Goal: Task Accomplishment & Management: Use online tool/utility

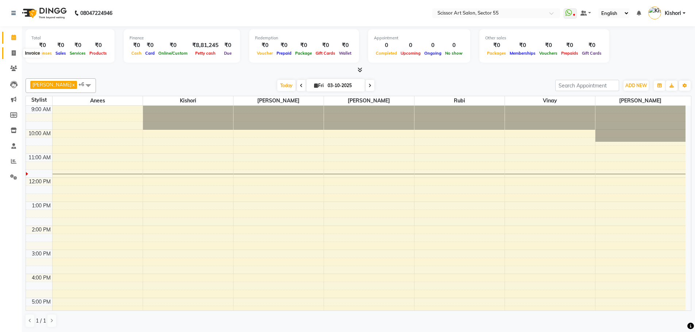
click at [16, 55] on span at bounding box center [13, 53] width 13 height 8
select select "service"
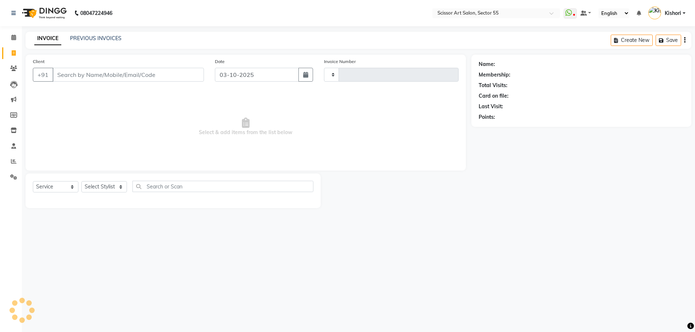
type input "1508"
select select "4753"
click at [83, 77] on input "Client" at bounding box center [129, 75] width 153 height 14
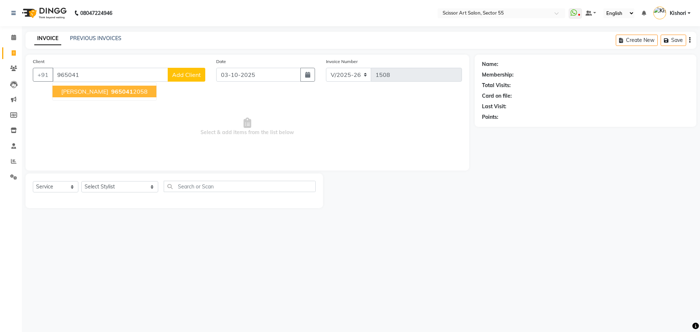
click at [111, 94] on span "965041" at bounding box center [122, 91] width 22 height 7
type input "9650412058"
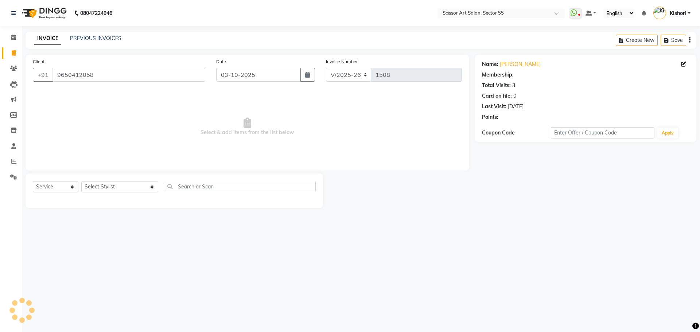
select select "1: Object"
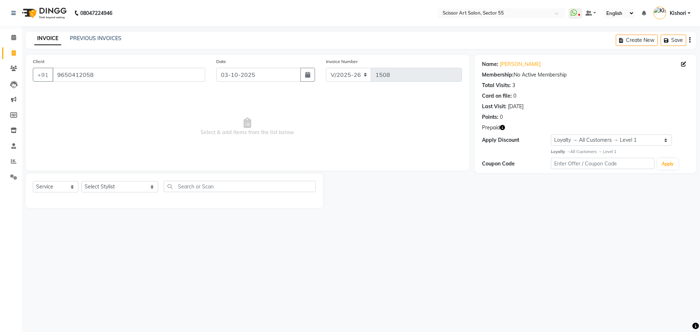
click at [503, 125] on icon "button" at bounding box center [502, 127] width 5 height 5
click at [164, 189] on input "text" at bounding box center [240, 186] width 152 height 11
type input "b"
click at [126, 188] on select "Select Stylist [PERSON_NAME] ([DEMOGRAPHIC_DATA] hairdresser) [PERSON_NAME] [PE…" at bounding box center [119, 186] width 77 height 11
select select "29037"
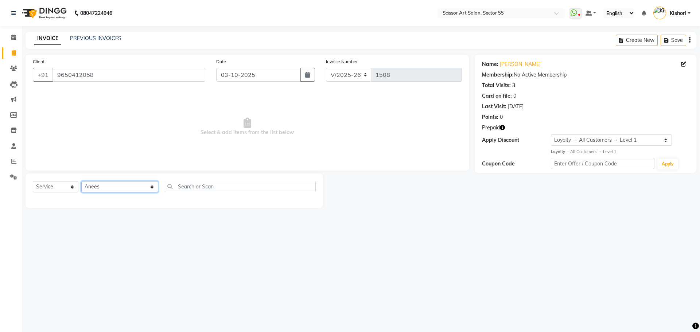
click at [81, 181] on select "Select Stylist [PERSON_NAME] ([DEMOGRAPHIC_DATA] hairdresser) [PERSON_NAME] [PE…" at bounding box center [119, 186] width 77 height 11
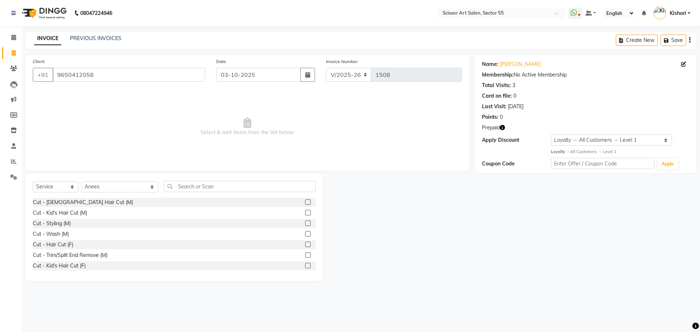
click at [305, 200] on label at bounding box center [307, 202] width 5 height 5
click at [305, 200] on input "checkbox" at bounding box center [307, 202] width 5 height 5
click at [305, 200] on label at bounding box center [307, 202] width 5 height 5
click at [305, 200] on input "checkbox" at bounding box center [307, 202] width 5 height 5
checkbox input "false"
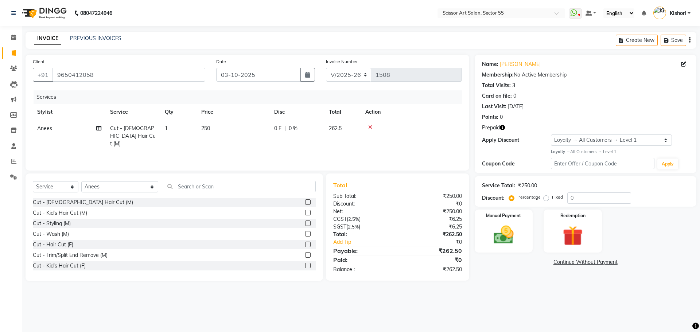
click at [261, 199] on div "Cut - [DEMOGRAPHIC_DATA] Hair Cut (M)" at bounding box center [174, 202] width 283 height 9
click at [256, 186] on input "text" at bounding box center [240, 186] width 152 height 11
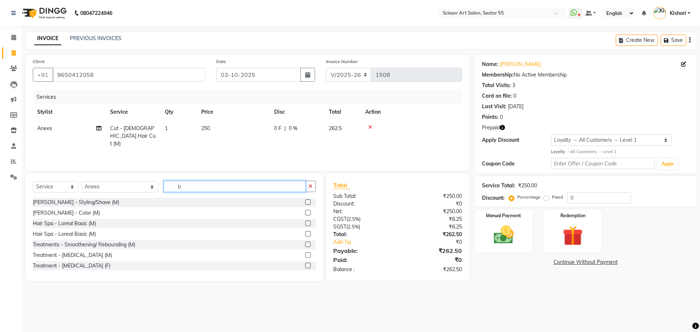
type input "b"
click at [305, 202] on label at bounding box center [307, 202] width 5 height 5
click at [305, 202] on input "checkbox" at bounding box center [307, 202] width 5 height 5
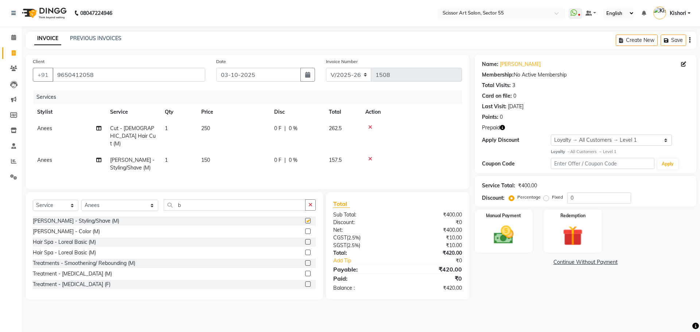
checkbox input "false"
click at [592, 231] on div "Redemption" at bounding box center [573, 231] width 61 height 45
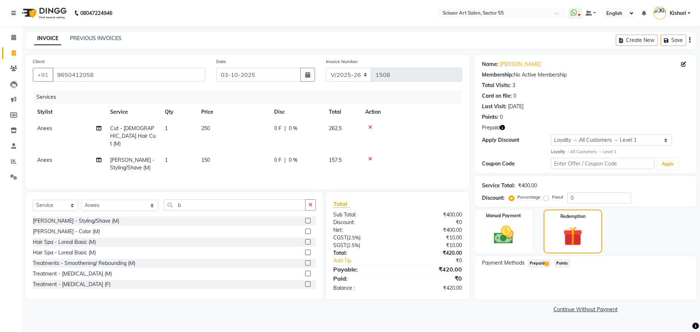
click at [544, 261] on span "Prepaid 1" at bounding box center [540, 263] width 24 height 8
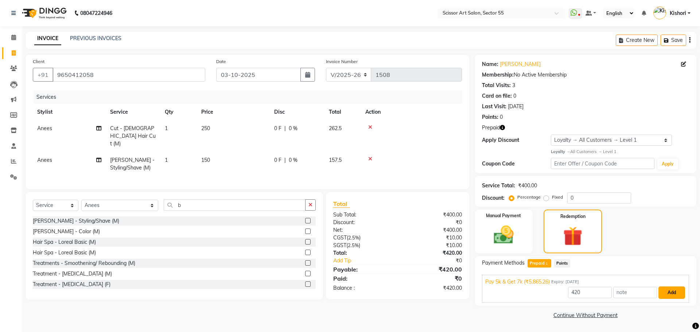
click at [683, 292] on button "Add" at bounding box center [672, 293] width 27 height 12
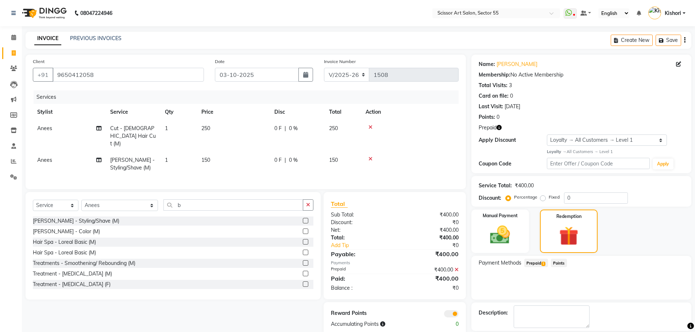
scroll to position [5, 0]
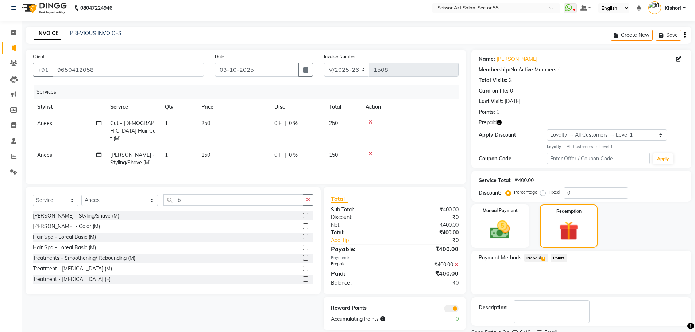
click at [455, 308] on span at bounding box center [451, 308] width 15 height 7
click at [458, 310] on input "checkbox" at bounding box center [458, 310] width 0 height 0
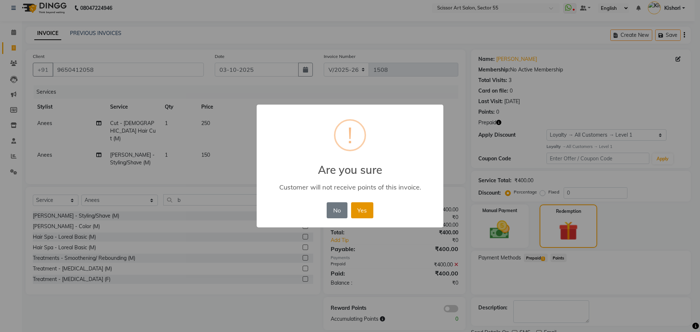
click at [363, 210] on button "Yes" at bounding box center [362, 210] width 22 height 16
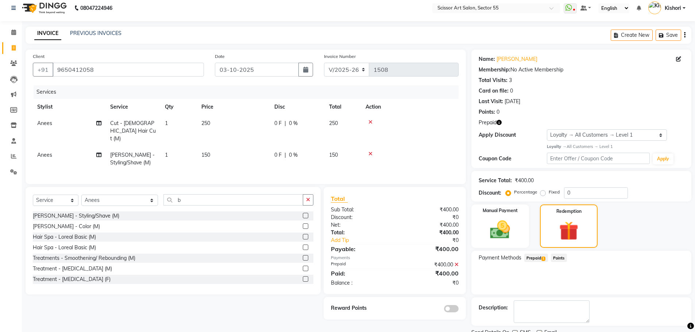
click at [214, 147] on td "150" at bounding box center [233, 159] width 73 height 24
select select "29037"
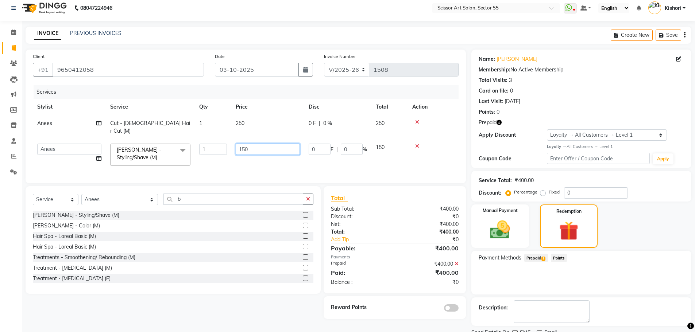
click at [259, 144] on input "150" at bounding box center [268, 149] width 64 height 11
type input "1"
type input "200"
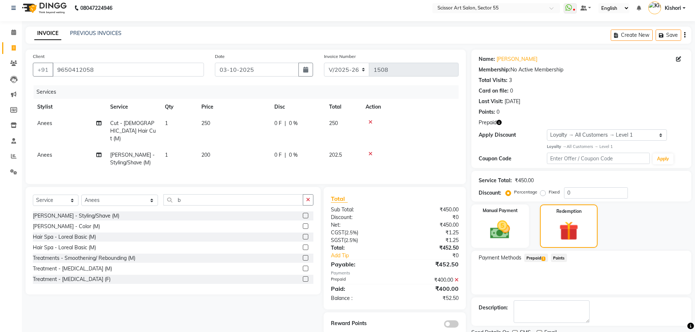
click at [675, 232] on div "Manual Payment Redemption" at bounding box center [581, 227] width 231 height 44
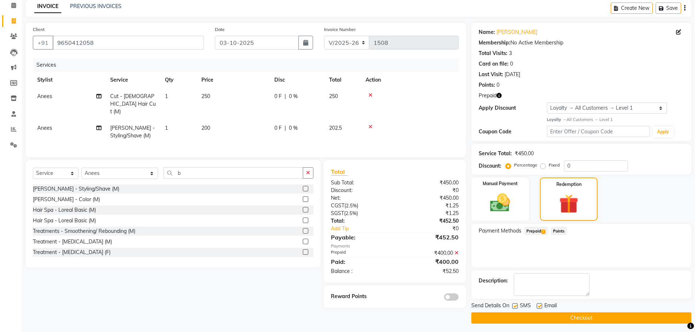
scroll to position [35, 0]
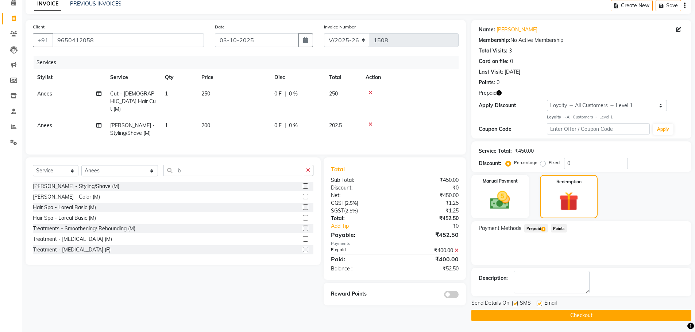
click at [456, 248] on icon at bounding box center [456, 250] width 4 height 5
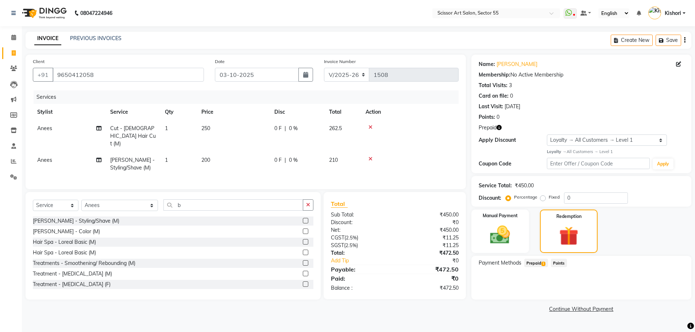
scroll to position [0, 0]
click at [370, 152] on td at bounding box center [411, 164] width 101 height 24
click at [372, 156] on icon at bounding box center [370, 158] width 4 height 5
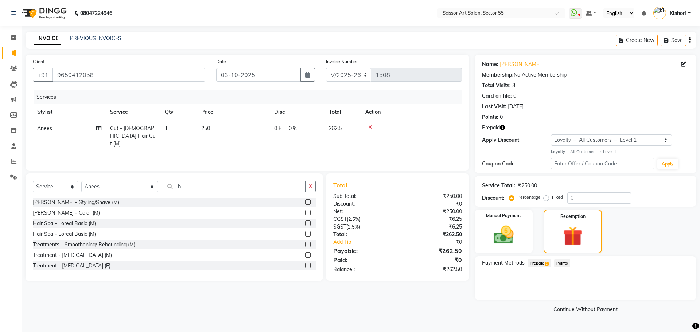
click at [305, 201] on label at bounding box center [307, 202] width 5 height 5
click at [305, 201] on input "checkbox" at bounding box center [307, 202] width 5 height 5
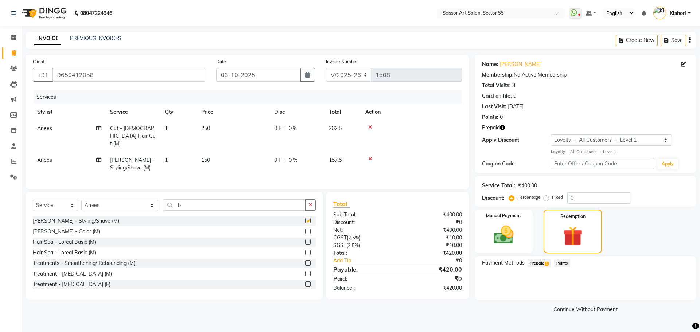
checkbox input "false"
click at [210, 125] on span "250" at bounding box center [205, 128] width 9 height 7
select select "29037"
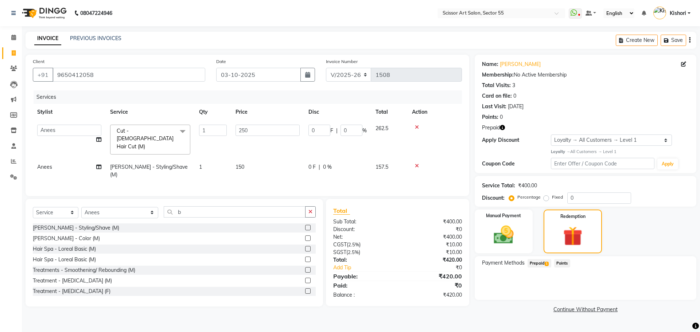
click at [260, 162] on td "150" at bounding box center [267, 171] width 73 height 24
select select "29037"
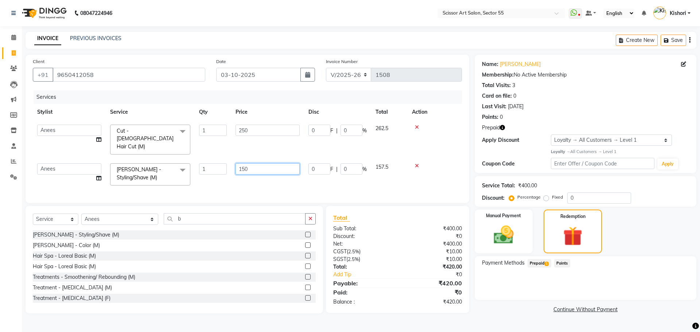
click at [260, 163] on input "150" at bounding box center [268, 168] width 64 height 11
type input "158"
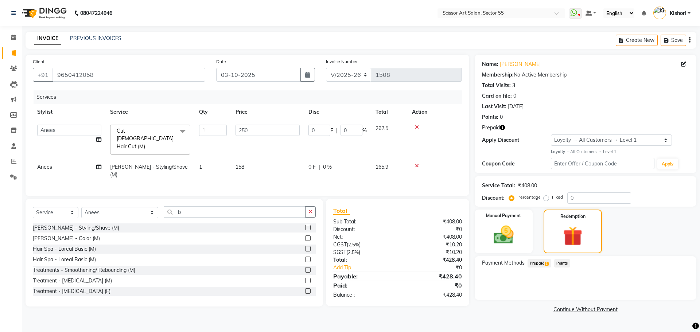
click at [529, 309] on link "Continue Without Payment" at bounding box center [585, 310] width 219 height 8
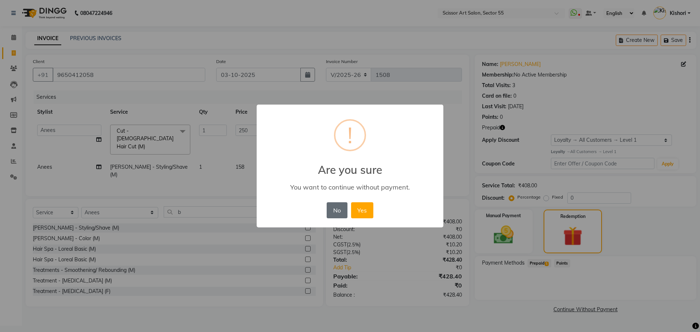
click at [337, 205] on button "No" at bounding box center [337, 210] width 20 height 16
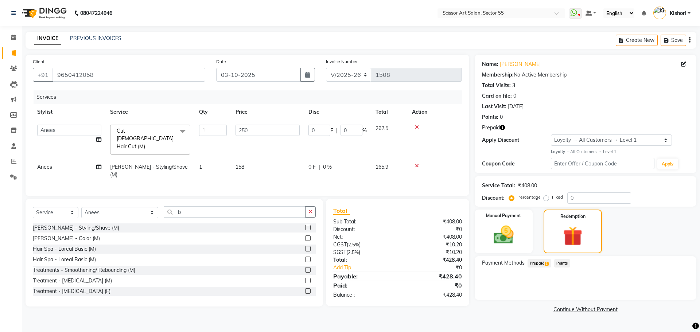
click at [259, 159] on td "158" at bounding box center [267, 171] width 73 height 24
select select "29037"
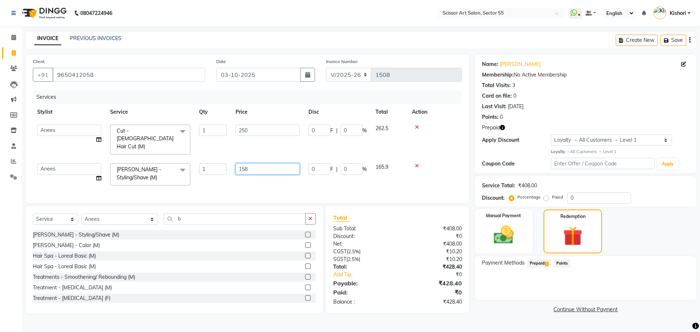
click at [278, 163] on input "158" at bounding box center [268, 168] width 64 height 11
type input "155"
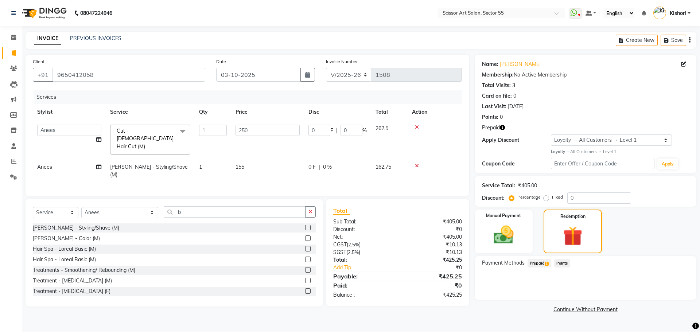
click at [519, 312] on link "Continue Without Payment" at bounding box center [585, 310] width 219 height 8
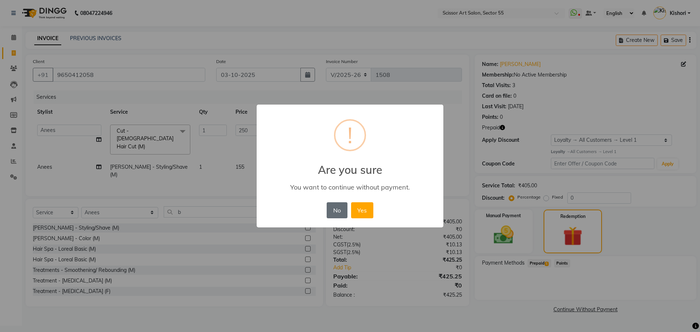
click at [331, 207] on button "No" at bounding box center [337, 210] width 20 height 16
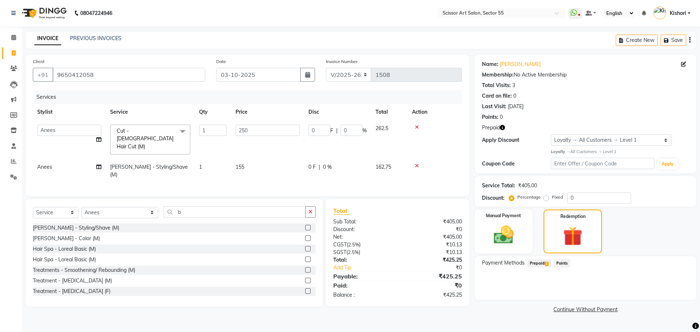
click at [256, 160] on td "155" at bounding box center [267, 171] width 73 height 24
select select "29037"
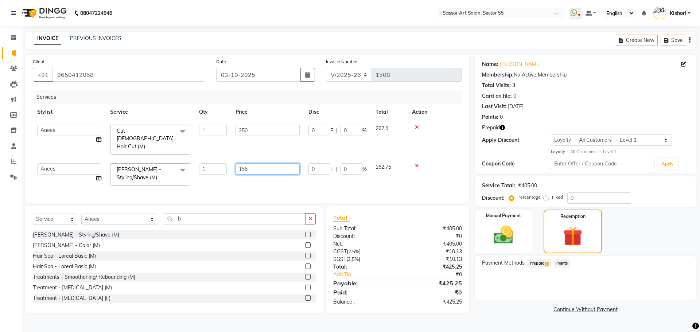
click at [265, 163] on input "155" at bounding box center [268, 168] width 64 height 11
type input "152"
click at [536, 322] on main "INVOICE PREVIOUS INVOICES Create New Save Client [PHONE_NUMBER] Date [DATE] Inv…" at bounding box center [361, 179] width 678 height 294
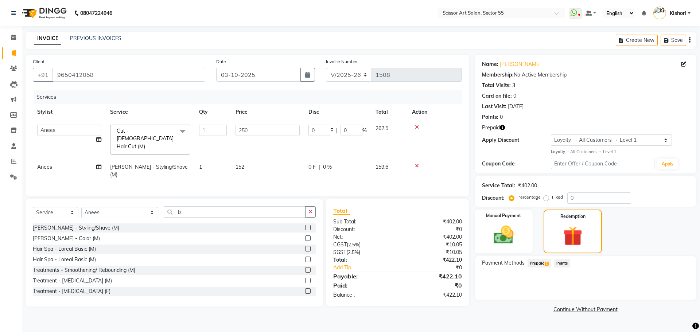
click at [258, 159] on td "152" at bounding box center [267, 171] width 73 height 24
select select "29037"
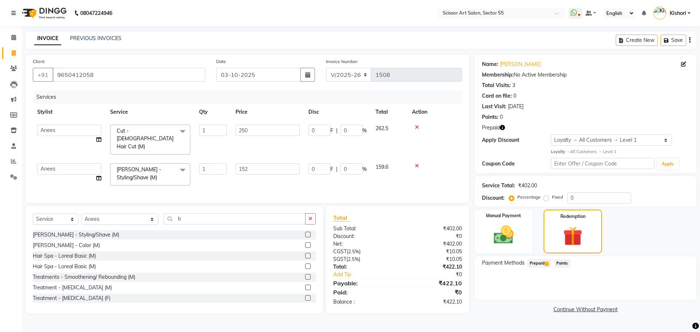
click at [264, 163] on input "152" at bounding box center [268, 168] width 64 height 11
type input "151"
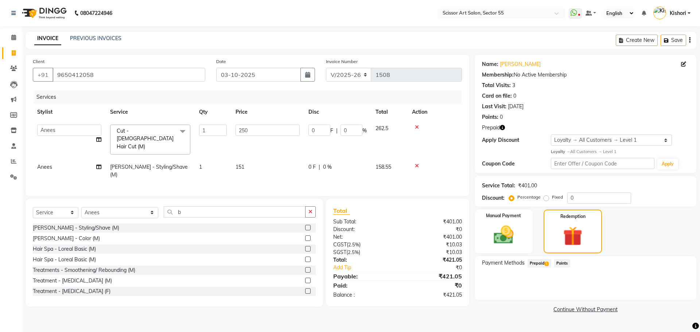
click at [527, 314] on div "Name: [PERSON_NAME] Membership: No Active Membership Total Visits: 3 Card on fi…" at bounding box center [588, 185] width 227 height 260
click at [251, 159] on td "151" at bounding box center [267, 171] width 73 height 24
select select "29037"
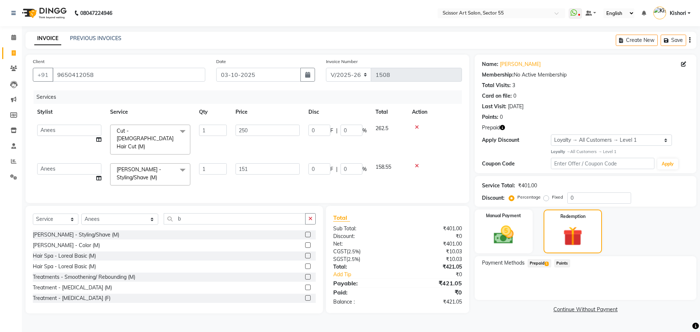
click at [251, 159] on td "151" at bounding box center [267, 174] width 73 height 31
click at [283, 163] on input "151" at bounding box center [268, 168] width 64 height 11
click at [543, 263] on span "Prepaid 1" at bounding box center [540, 263] width 24 height 8
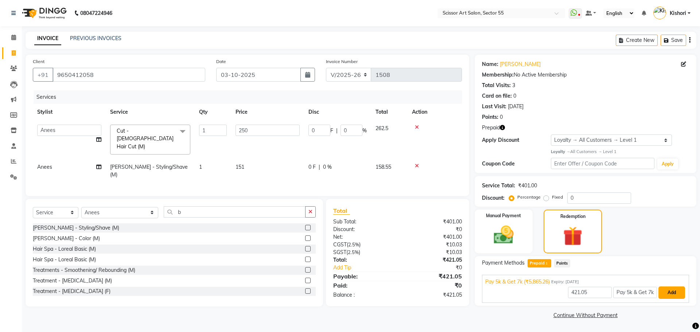
click at [667, 297] on button "Add" at bounding box center [672, 293] width 27 height 12
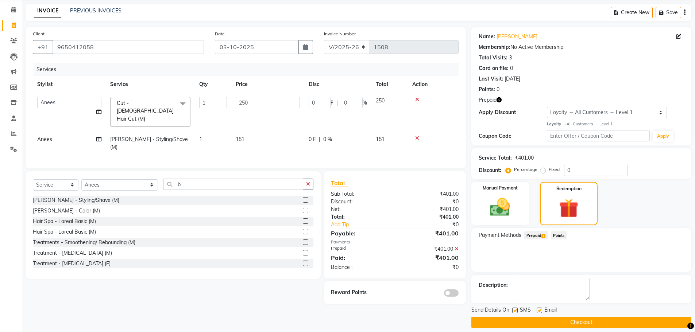
scroll to position [32, 0]
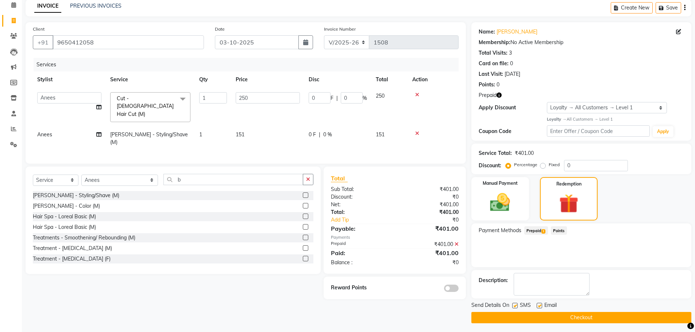
click at [457, 242] on icon at bounding box center [456, 244] width 4 height 5
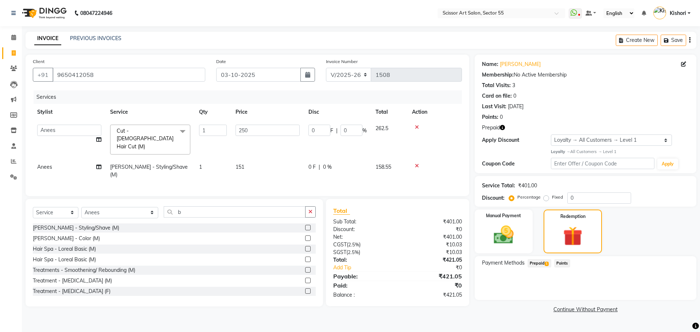
click at [259, 159] on td "151" at bounding box center [267, 171] width 73 height 24
select select "29037"
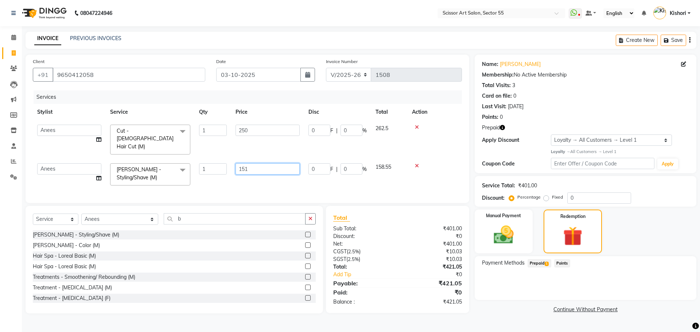
click at [261, 163] on input "151" at bounding box center [268, 168] width 64 height 11
type input "150"
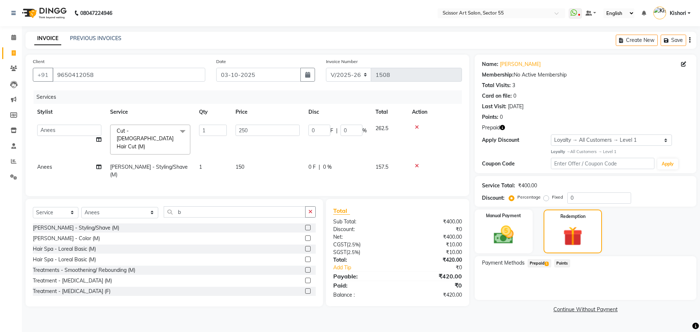
click at [528, 319] on main "INVOICE PREVIOUS INVOICES Create New Save Client [PHONE_NUMBER] Date [DATE] Inv…" at bounding box center [361, 179] width 678 height 294
drag, startPoint x: 14, startPoint y: 163, endPoint x: 410, endPoint y: 38, distance: 415.0
click at [14, 163] on icon at bounding box center [13, 161] width 5 height 5
click at [538, 263] on span "Prepaid 1" at bounding box center [540, 263] width 24 height 8
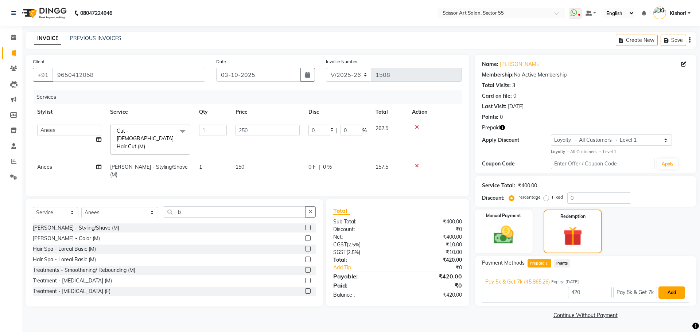
click at [666, 294] on button "Add" at bounding box center [672, 293] width 27 height 12
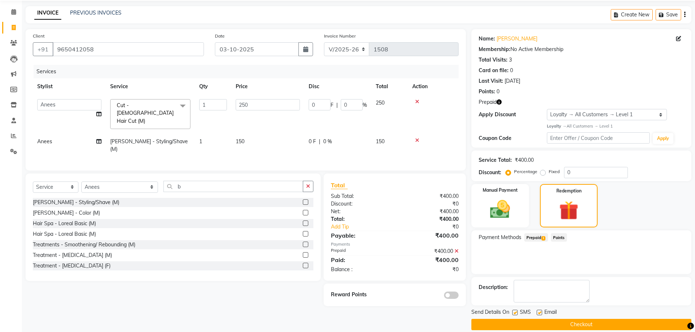
scroll to position [35, 0]
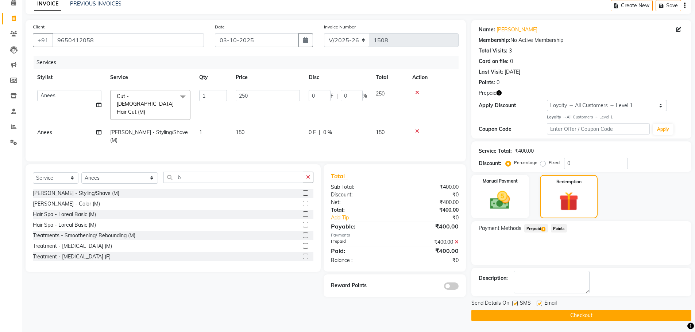
click at [532, 312] on button "Checkout" at bounding box center [581, 315] width 220 height 11
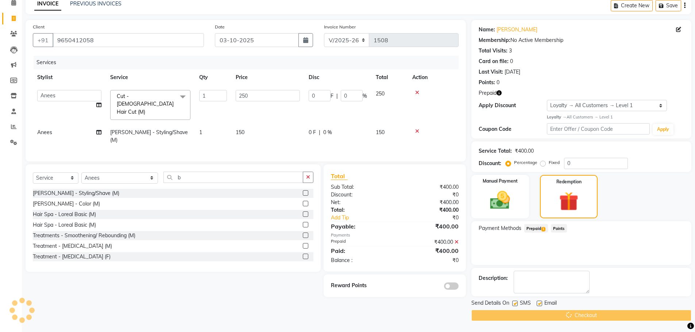
click at [532, 312] on div "Checkout" at bounding box center [581, 315] width 220 height 11
